Goal: Transaction & Acquisition: Register for event/course

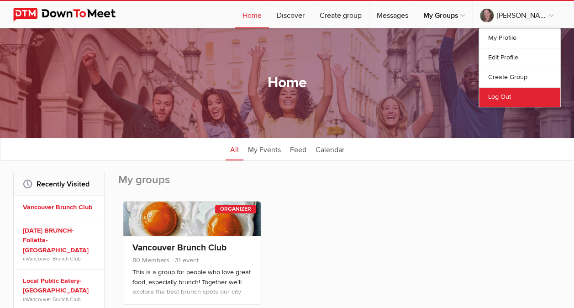
click at [498, 92] on link "Log Out" at bounding box center [519, 97] width 81 height 20
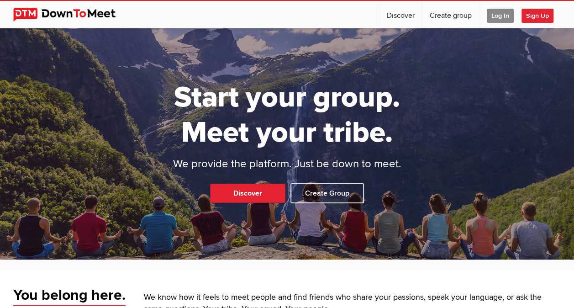
click at [535, 10] on span "Sign Up" at bounding box center [538, 16] width 32 height 14
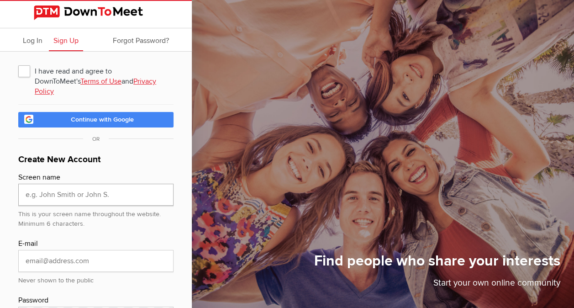
click at [132, 184] on input "text" at bounding box center [95, 195] width 155 height 22
type input "marciasmommarilyn"
click at [121, 250] on input "email" at bounding box center [95, 261] width 155 height 22
click at [109, 251] on input "email" at bounding box center [95, 261] width 155 height 22
type input "[EMAIL_ADDRESS][DOMAIN_NAME]"
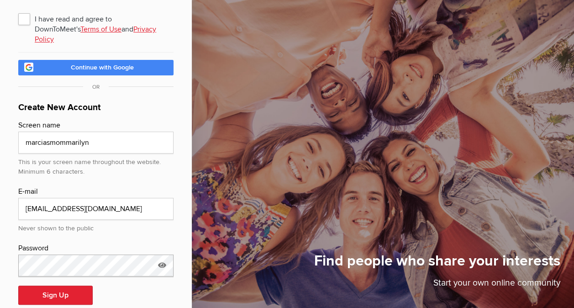
scroll to position [59, 0]
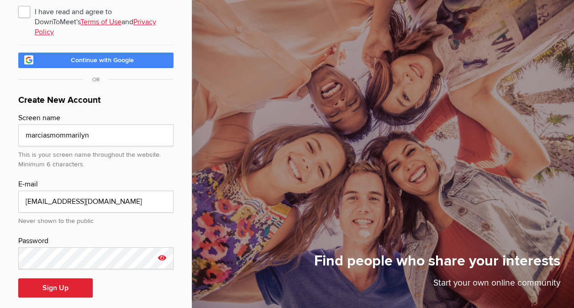
click at [161, 247] on icon at bounding box center [162, 257] width 14 height 21
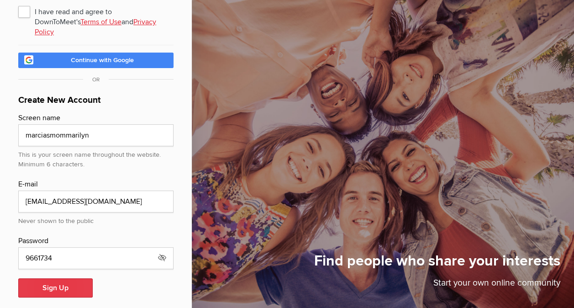
click at [53, 278] on button "Sign Up" at bounding box center [55, 287] width 74 height 19
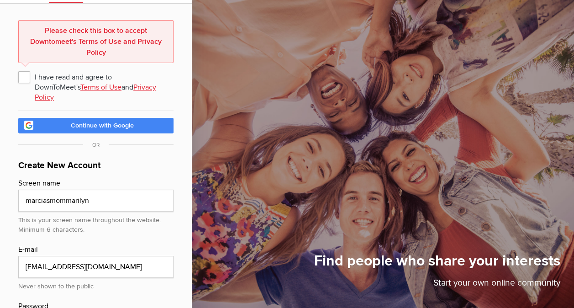
scroll to position [45, 0]
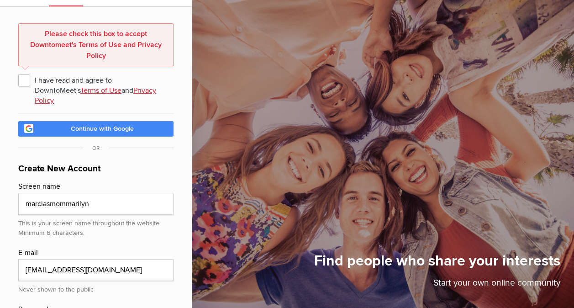
click at [21, 78] on span "I have read and agree to DownToMeet's Terms of Use and Privacy Policy" at bounding box center [95, 80] width 155 height 16
click at [18, 72] on input "I have read and agree to DownToMeet's Terms of Use and Privacy Policy" at bounding box center [18, 71] width 0 height 0
checkbox input "true"
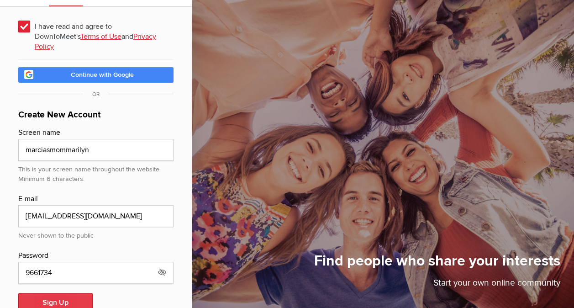
click at [55, 295] on button "Sign Up" at bounding box center [55, 302] width 74 height 19
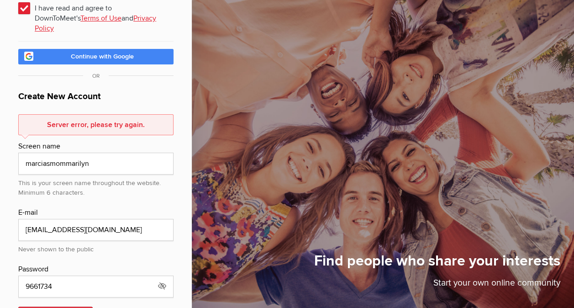
scroll to position [91, 0]
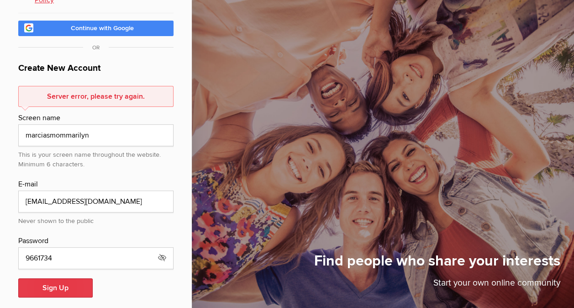
click at [53, 278] on button "Sign Up" at bounding box center [55, 287] width 74 height 19
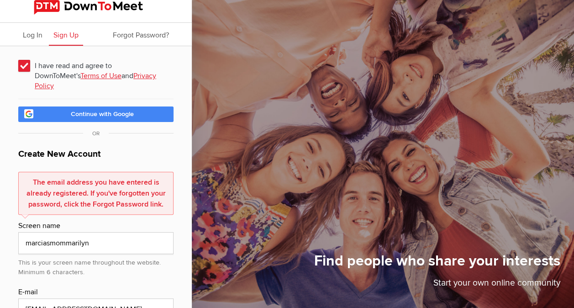
scroll to position [0, 0]
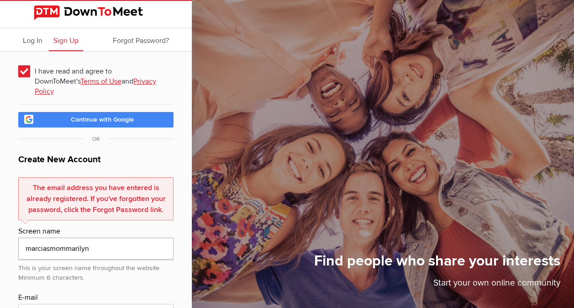
drag, startPoint x: 97, startPoint y: 238, endPoint x: 2, endPoint y: 238, distance: 94.6
click at [2, 238] on div "I have read and agree to DownToMeet's Terms of Use and Privacy Policy Continue …" at bounding box center [96, 242] width 192 height 381
click at [32, 41] on span "Log In" at bounding box center [33, 40] width 20 height 9
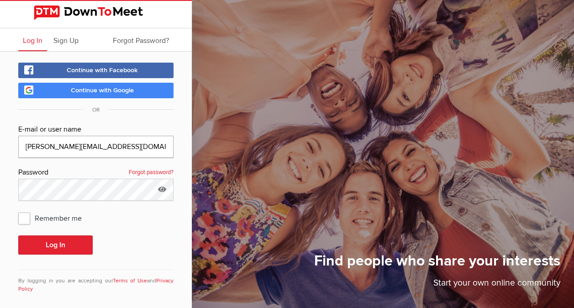
click at [132, 143] on input "[PERSON_NAME][EMAIL_ADDRESS][DOMAIN_NAME]" at bounding box center [95, 147] width 155 height 22
type input "v"
type input "[EMAIL_ADDRESS][DOMAIN_NAME]"
click at [161, 194] on icon at bounding box center [162, 189] width 14 height 21
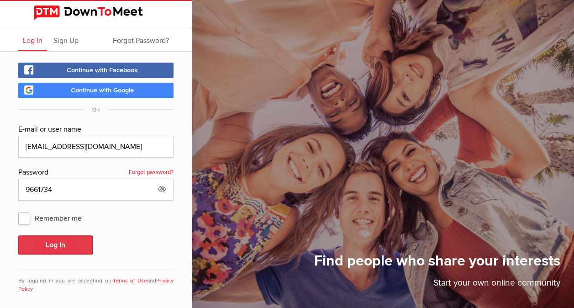
click at [58, 244] on button "Log In" at bounding box center [55, 244] width 74 height 19
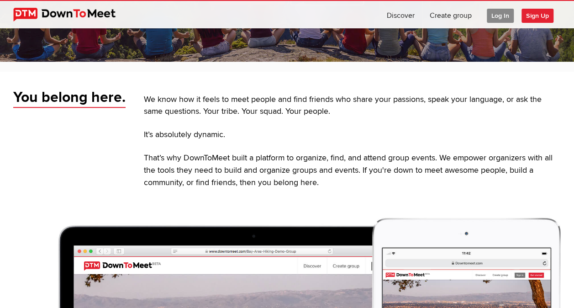
scroll to position [201, 0]
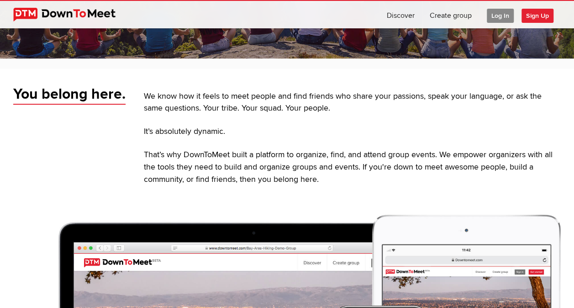
click at [501, 17] on span "Log In" at bounding box center [500, 16] width 27 height 14
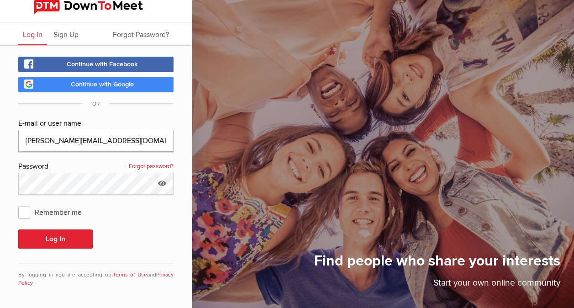
click at [117, 142] on input "[PERSON_NAME][EMAIL_ADDRESS][DOMAIN_NAME]" at bounding box center [95, 141] width 155 height 22
type input "v"
click at [117, 142] on input "ko" at bounding box center [95, 141] width 155 height 22
type input "[EMAIL_ADDRESS][DOMAIN_NAME]"
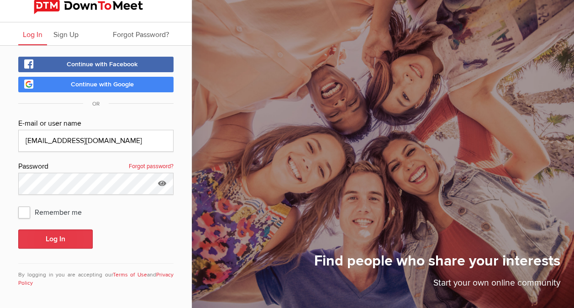
click at [48, 238] on button "Log In" at bounding box center [55, 238] width 74 height 19
